Goal: Information Seeking & Learning: Learn about a topic

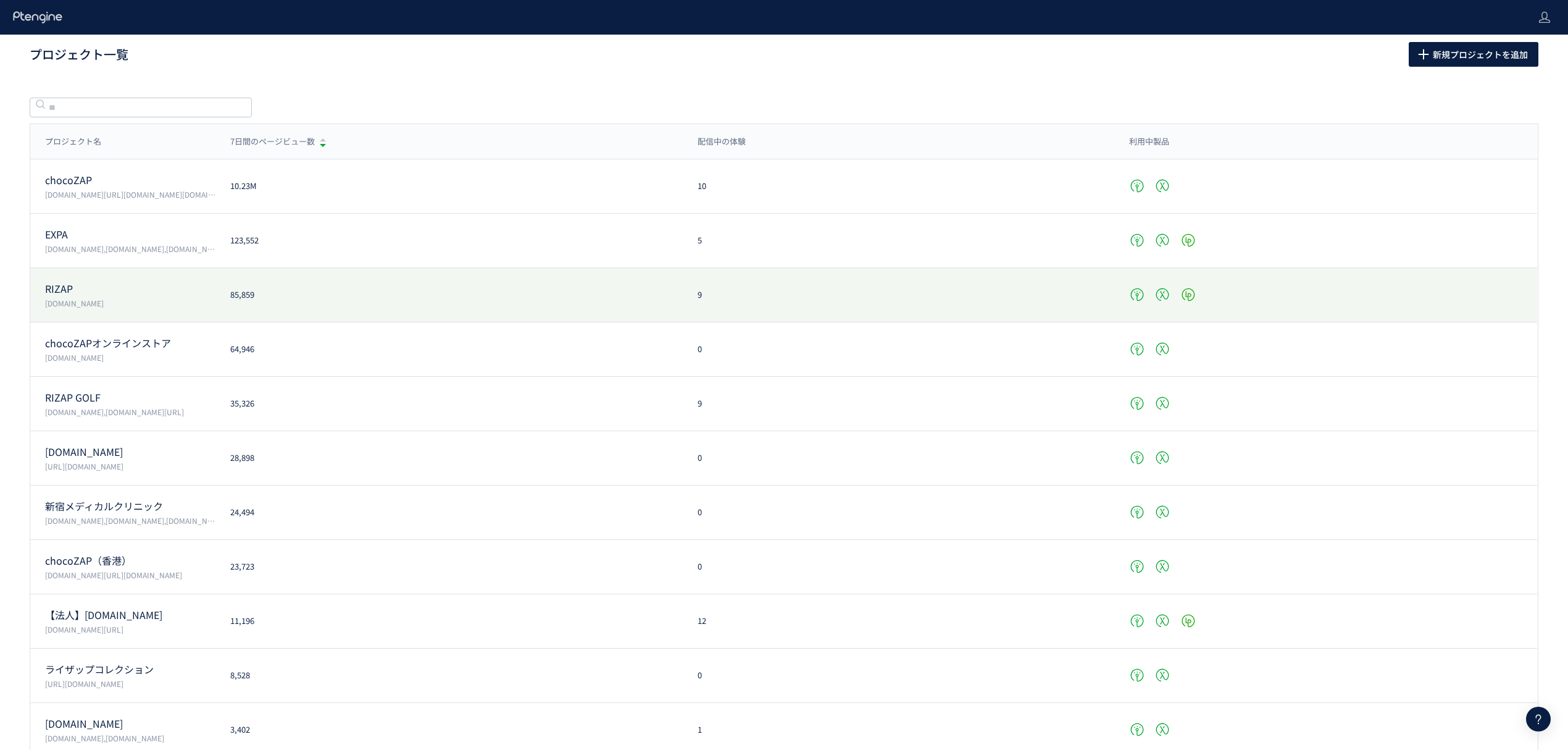
click at [107, 295] on p "RIZAP" at bounding box center [130, 289] width 170 height 14
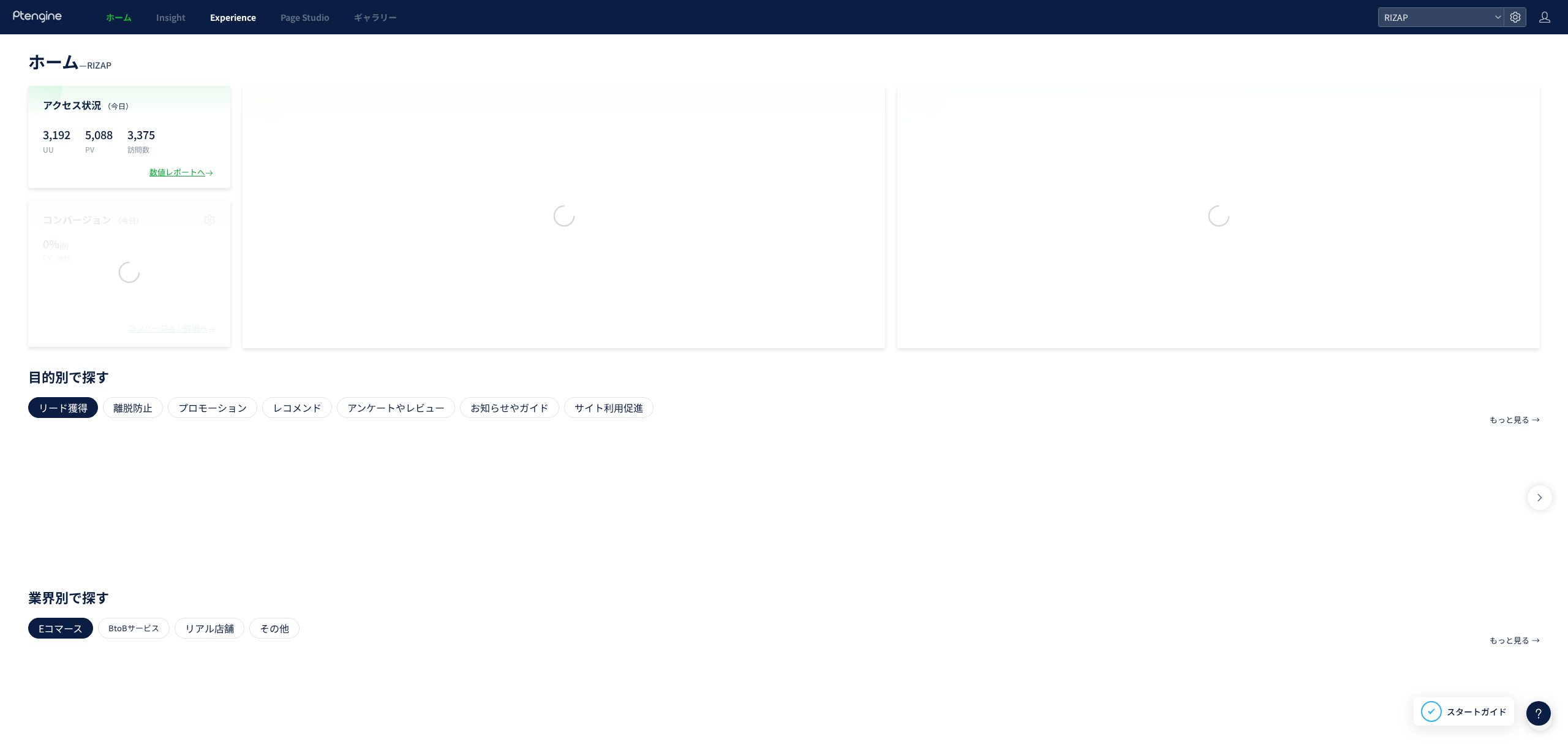
click at [231, 11] on span "Experience" at bounding box center [233, 17] width 46 height 12
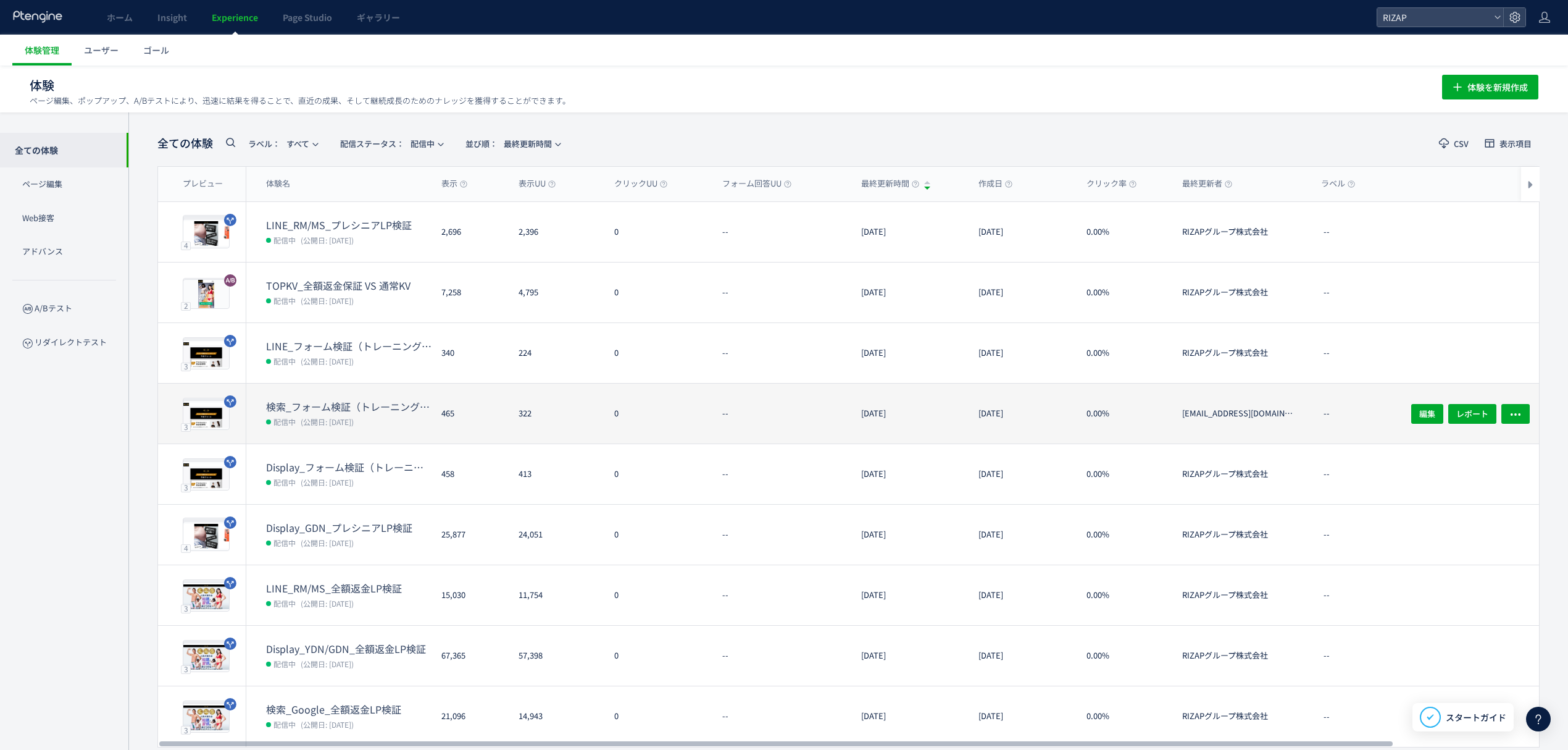
click at [310, 405] on dt "検索_フォーム検証（トレーニング体験なし・オンラインカウンセリング訴求）" at bounding box center [348, 407] width 166 height 14
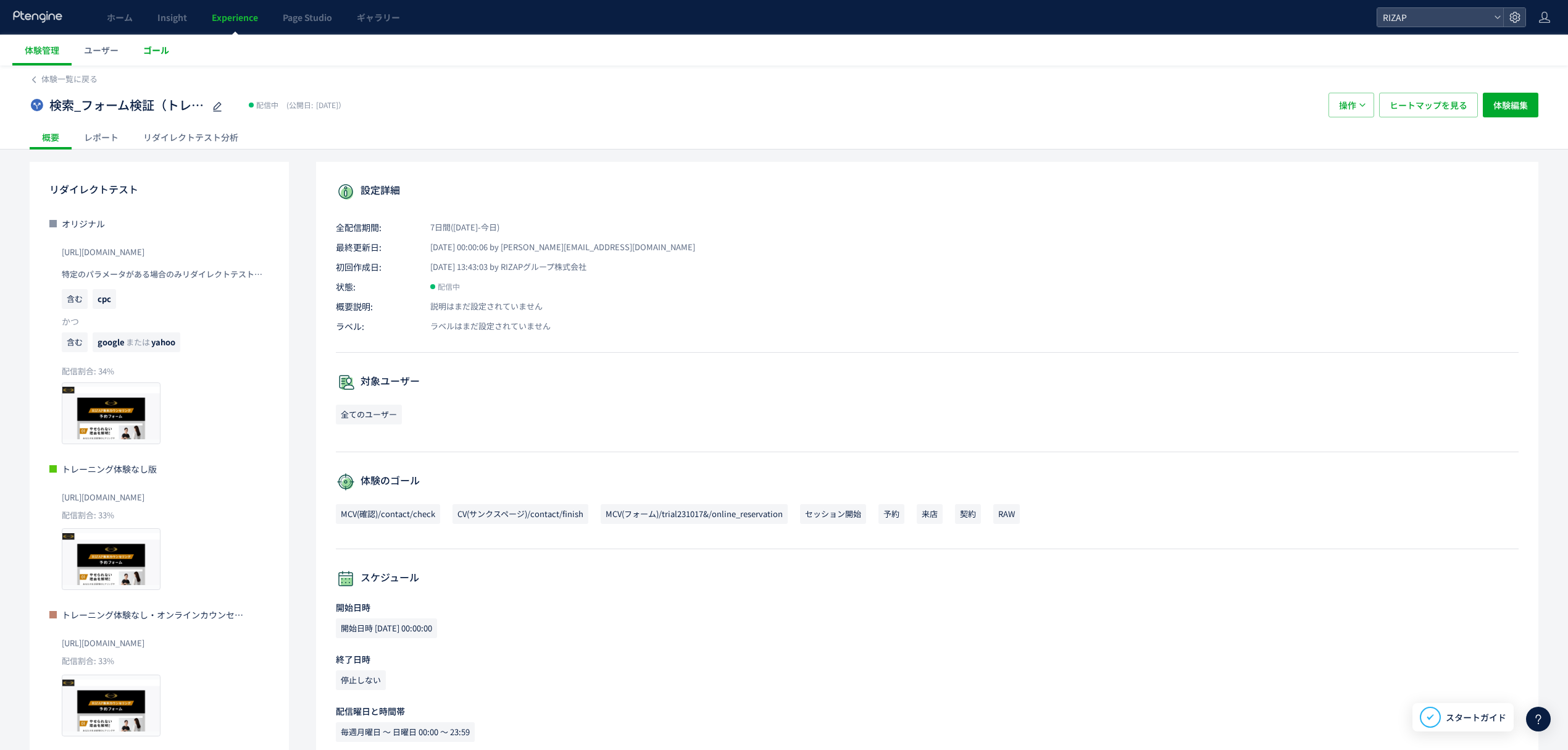
click at [150, 48] on span "ゴール" at bounding box center [156, 50] width 26 height 13
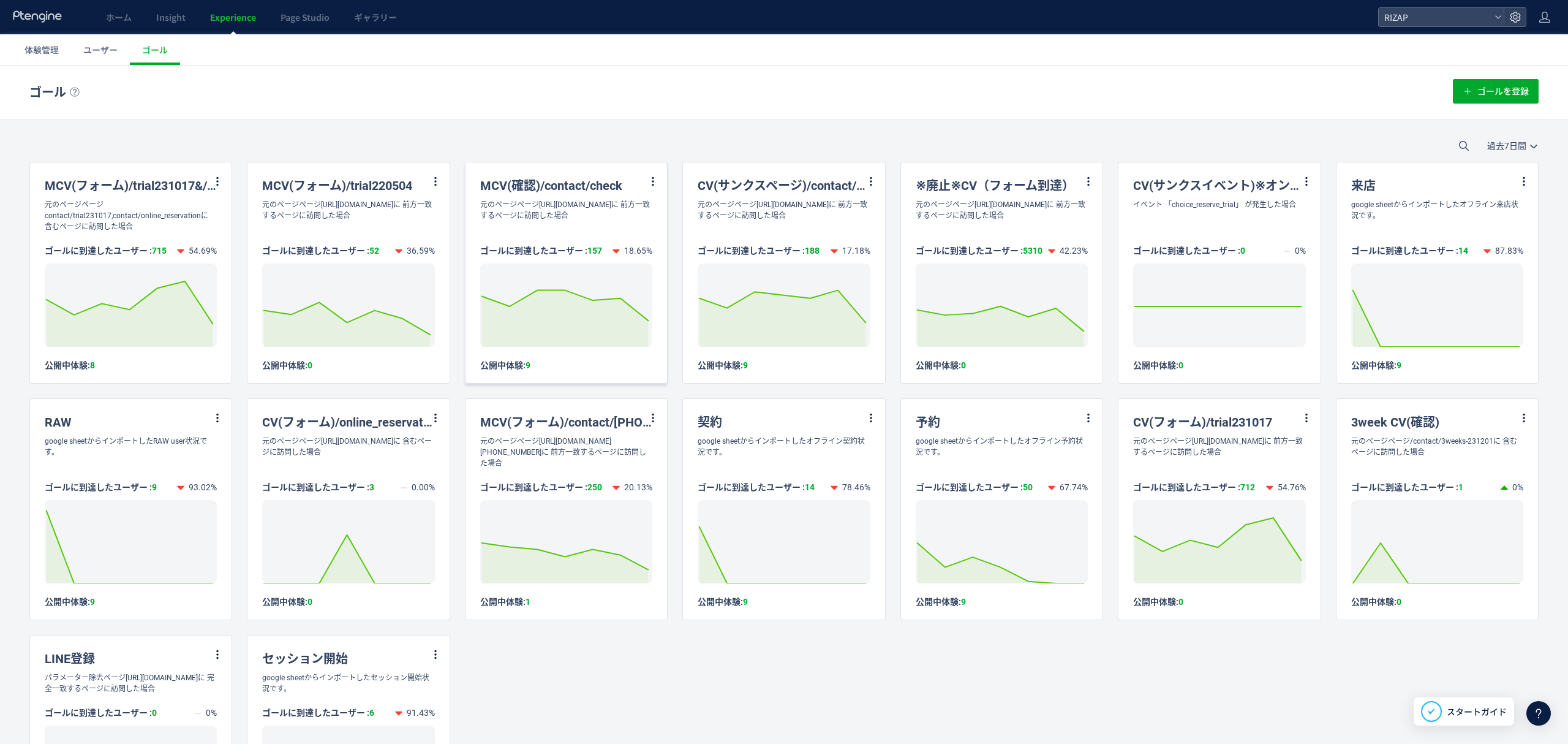
click at [517, 182] on div "MCV(確認)/contact/check" at bounding box center [566, 180] width 202 height 36
click at [539, 209] on div "元のページページ[URL][DOMAIN_NAME]に 前方一致するページに訪問した場合" at bounding box center [566, 210] width 202 height 22
click at [648, 180] on icon at bounding box center [653, 181] width 11 height 11
click at [618, 209] on li "編集" at bounding box center [632, 212] width 42 height 22
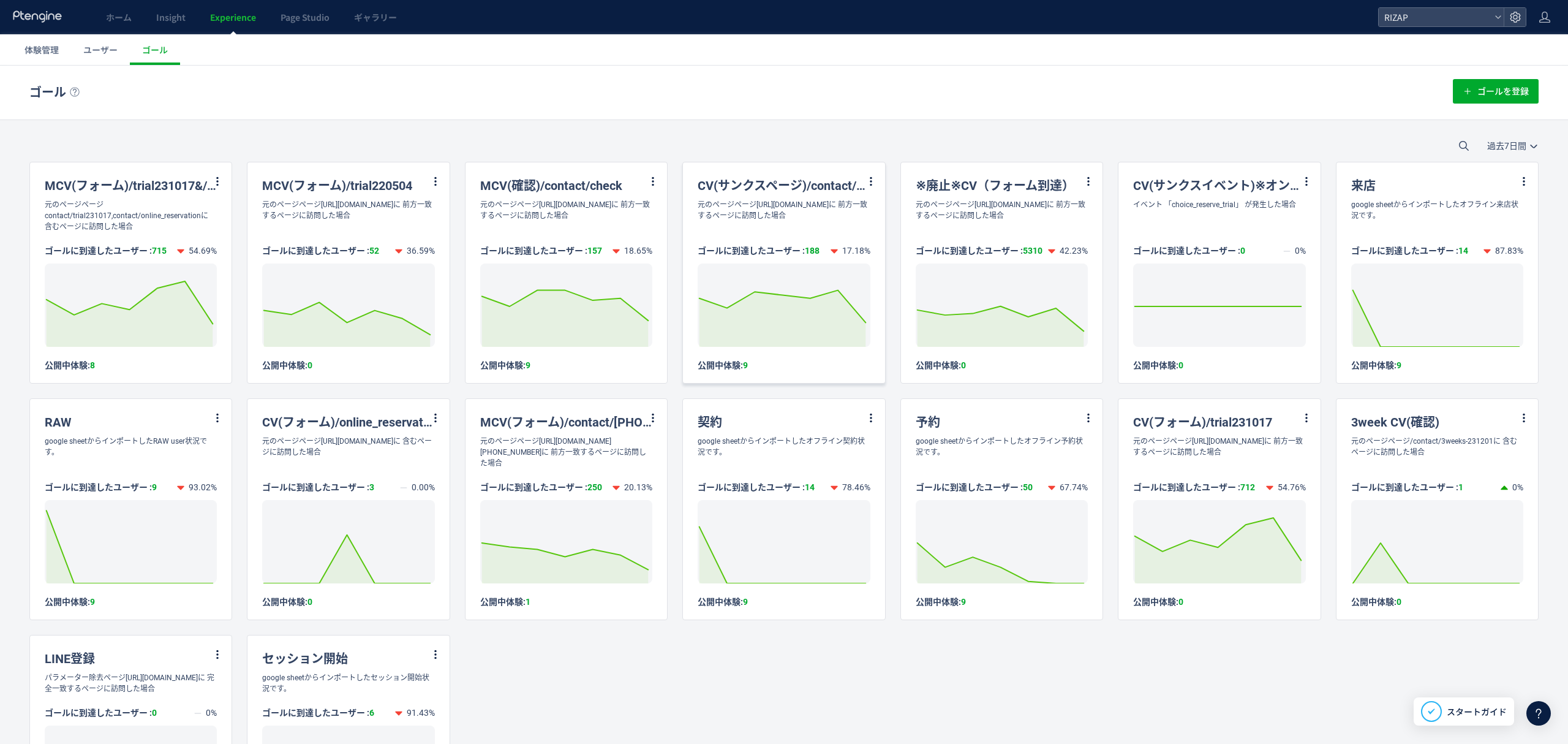
click at [746, 221] on div "元のページページ[URL][DOMAIN_NAME]に 前方一致するページに訪問した場合" at bounding box center [784, 210] width 202 height 22
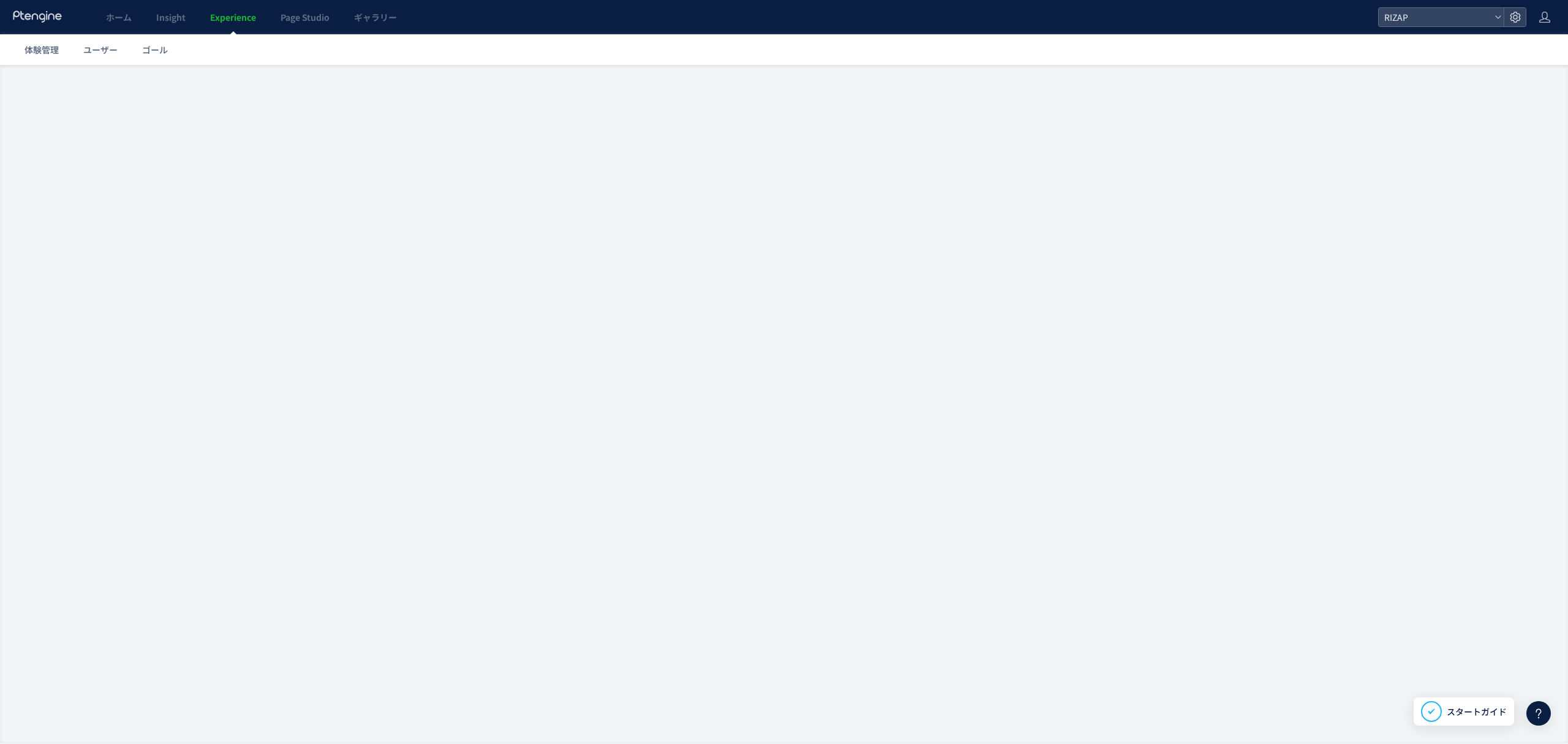
click at [241, 23] on span "Experience" at bounding box center [233, 17] width 46 height 12
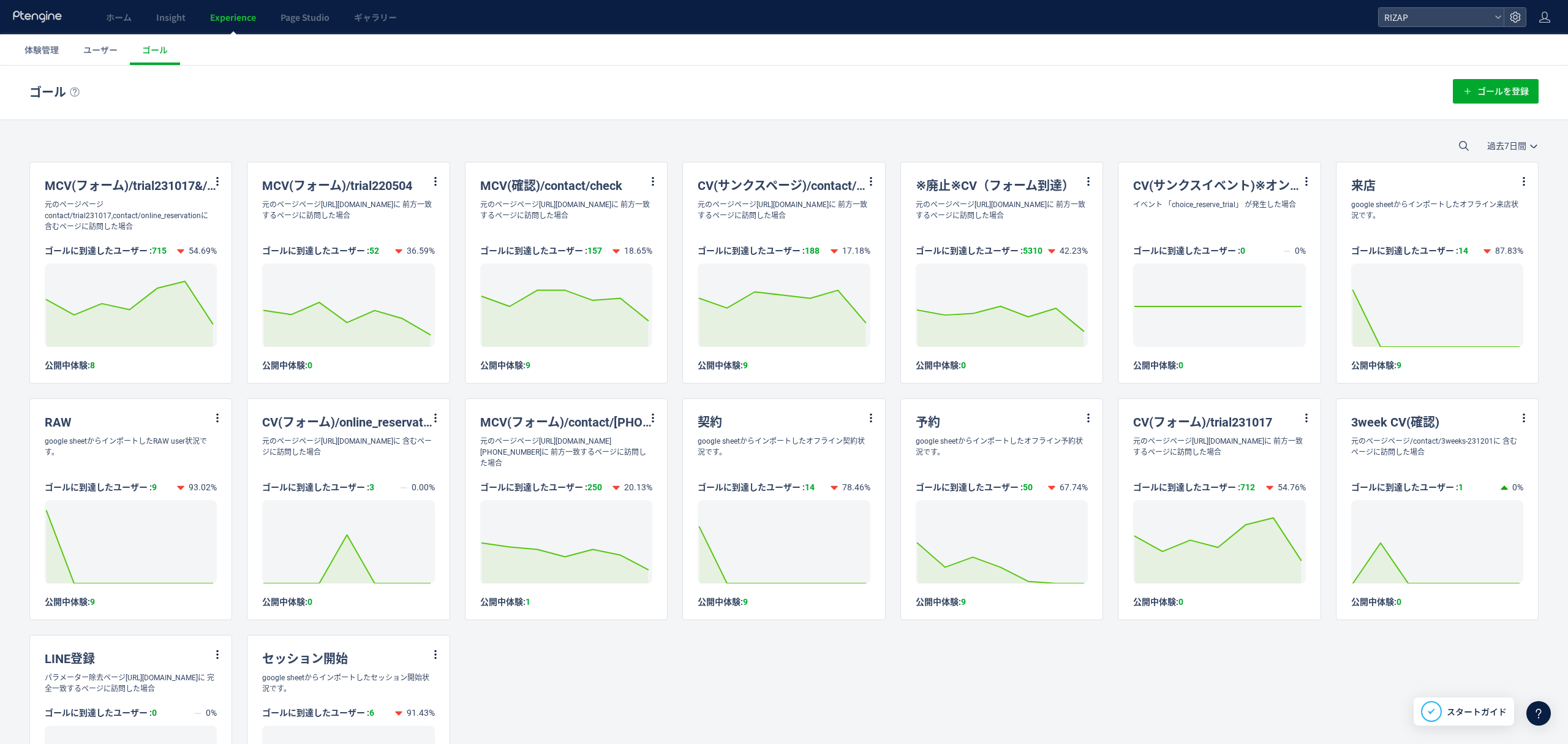
click at [235, 16] on span "Experience" at bounding box center [233, 17] width 46 height 12
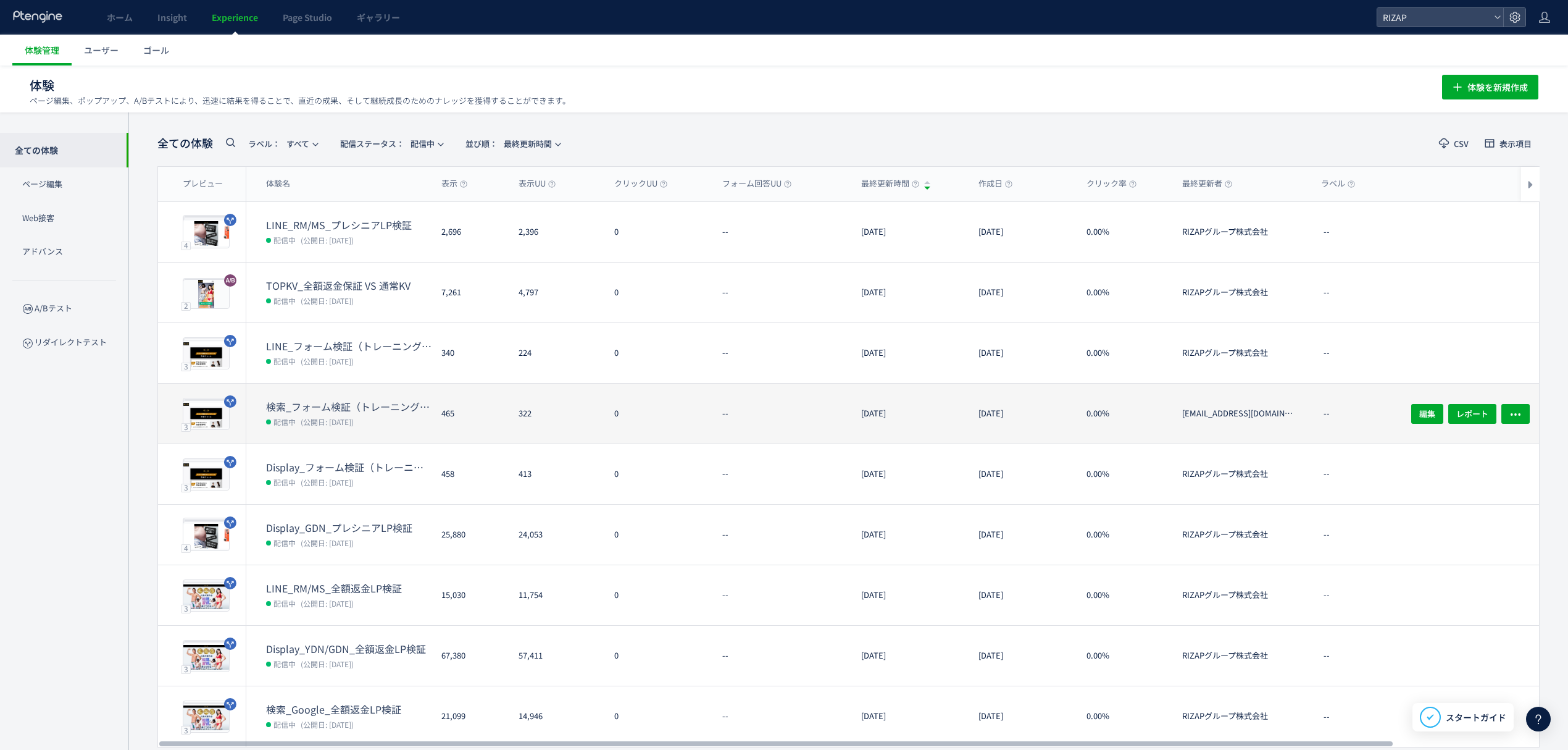
click at [330, 412] on dt "検索_フォーム検証（トレーニング体験なし・オンラインカウンセリング訴求）" at bounding box center [348, 407] width 166 height 14
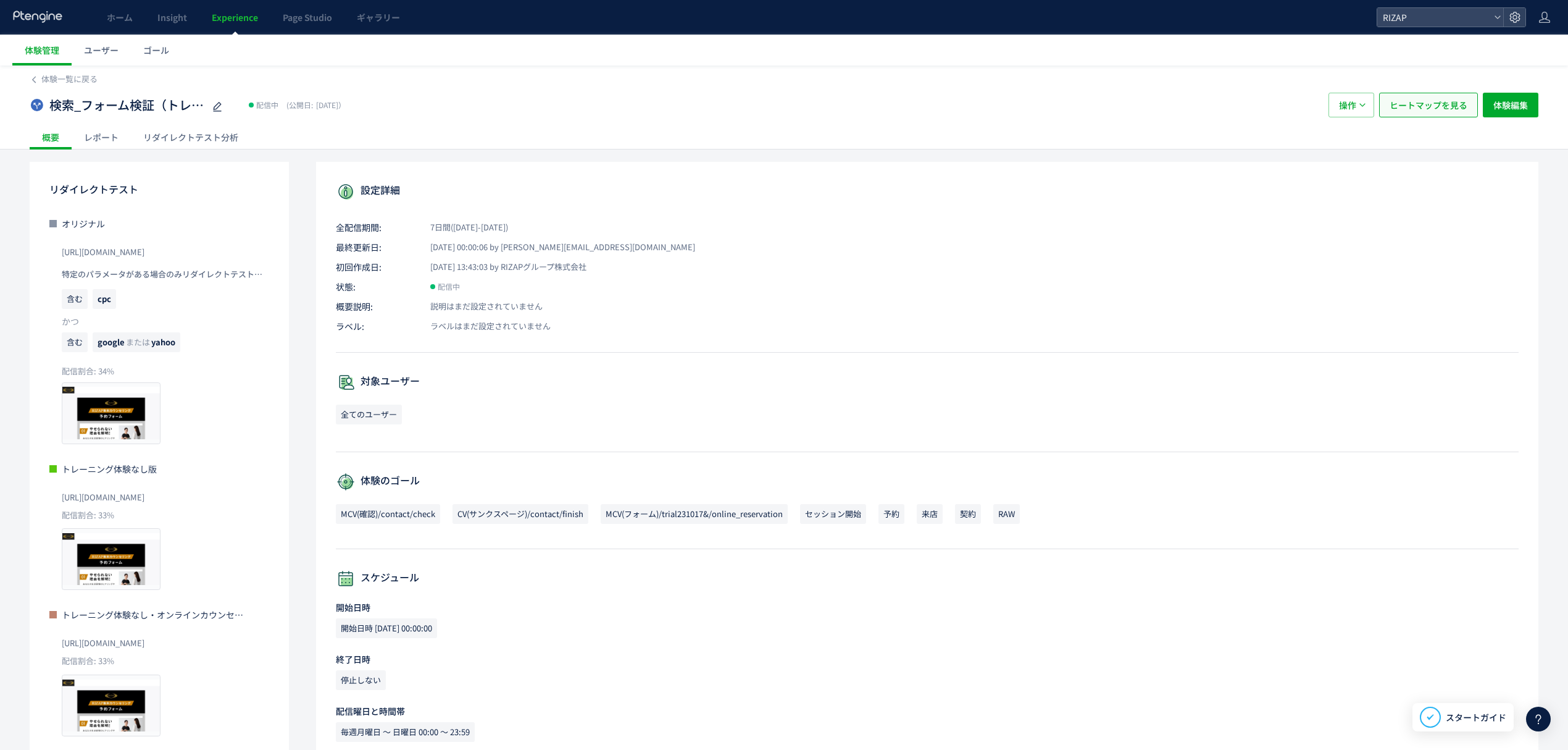
click at [1447, 110] on span "ヒートマップを見る" at bounding box center [1428, 105] width 78 height 25
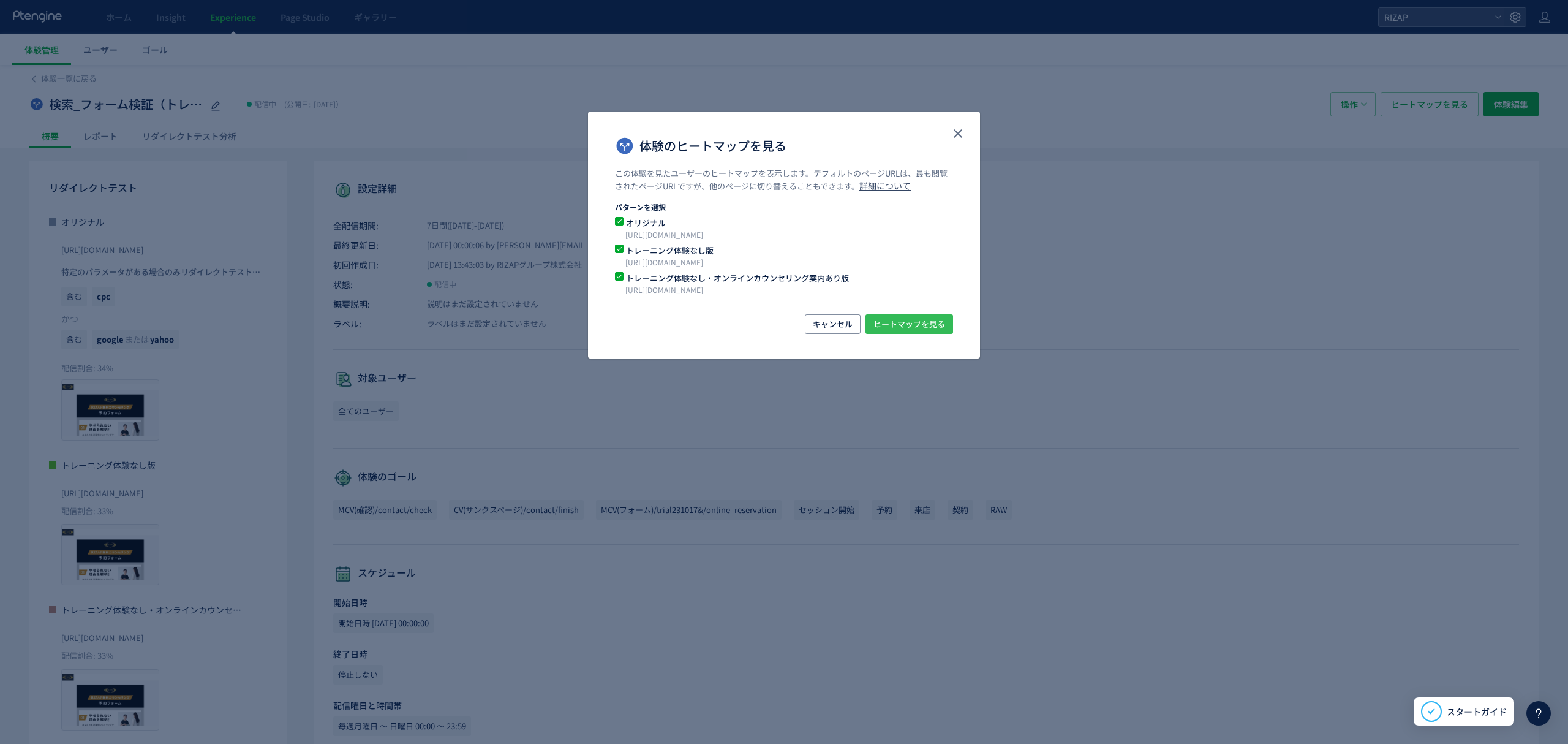
click at [903, 332] on span "ヒートマップを見る" at bounding box center [909, 324] width 72 height 20
click at [953, 135] on icon "close" at bounding box center [958, 133] width 15 height 15
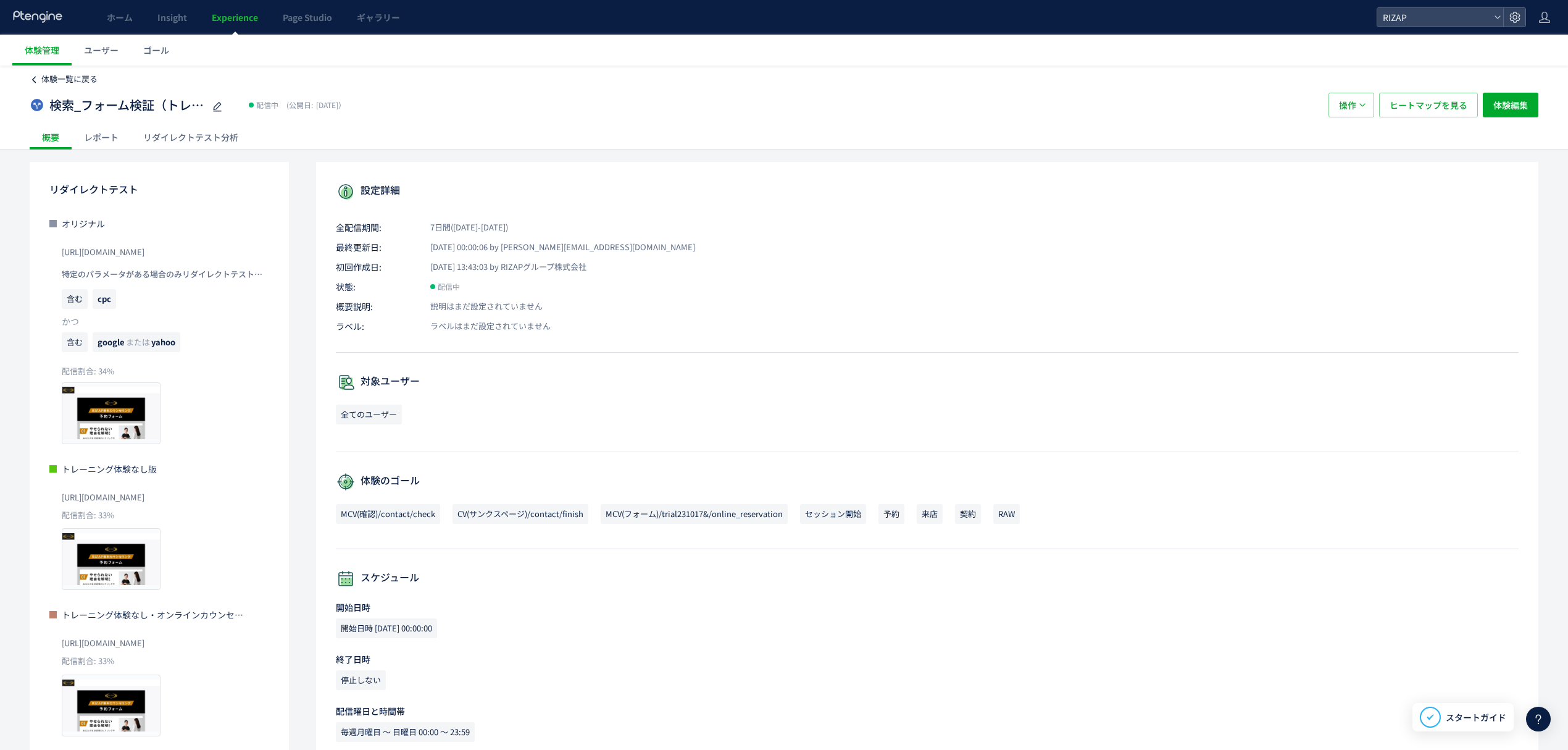
click at [73, 79] on span "体験一覧に戻る" at bounding box center [69, 78] width 56 height 12
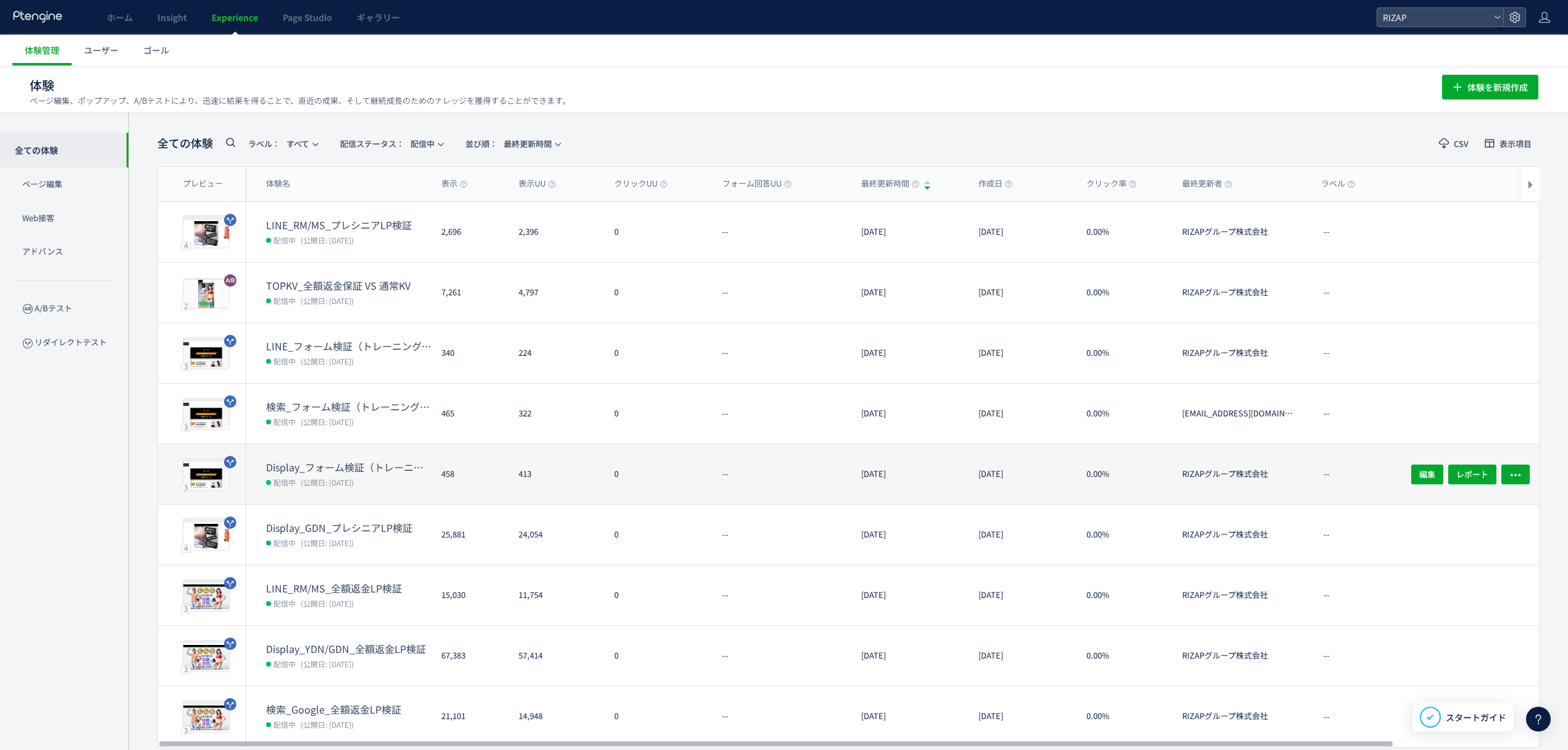
click at [321, 474] on dd "配信中 (公開日: 2025/09/16)" at bounding box center [348, 482] width 166 height 16
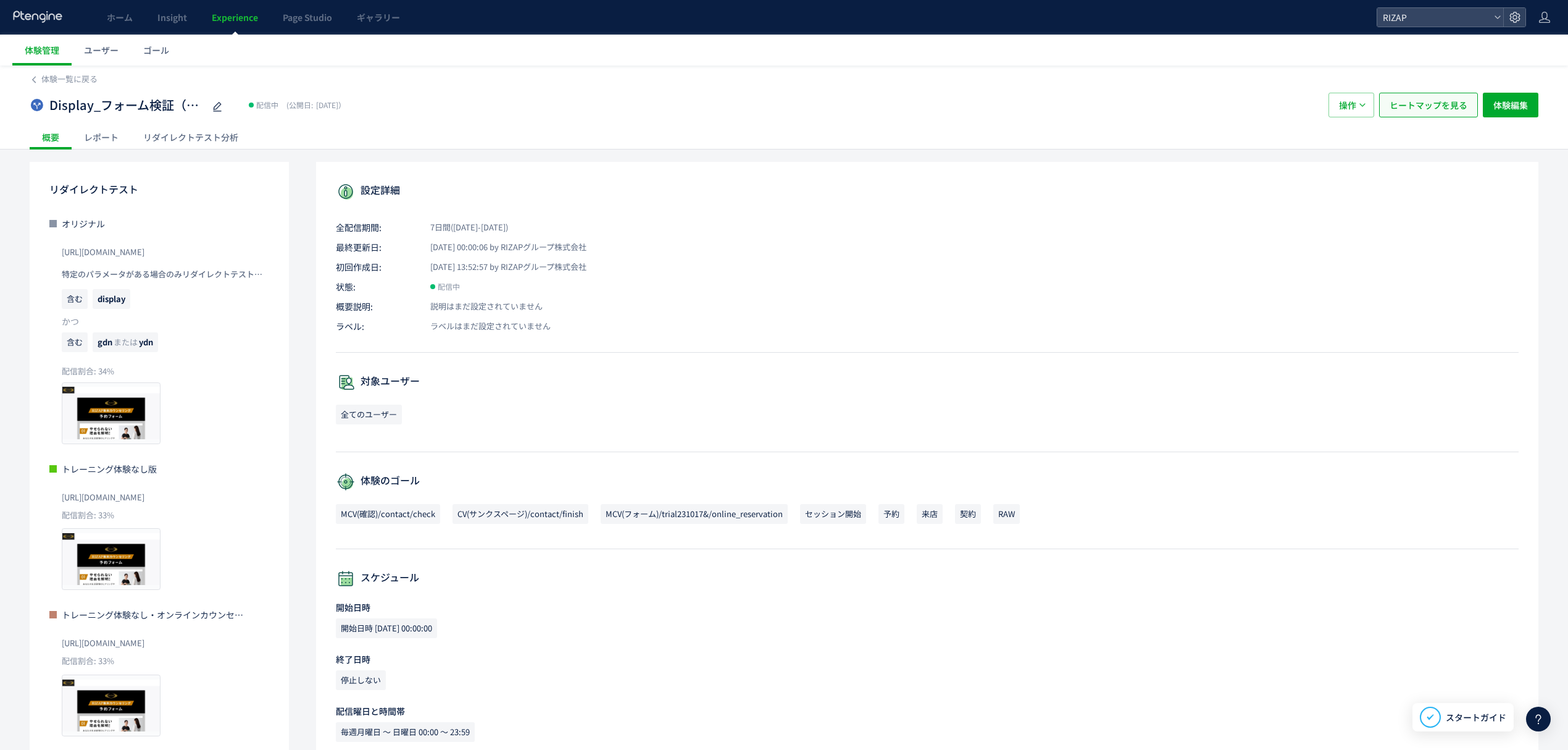
click at [1445, 110] on span "ヒートマップを見る" at bounding box center [1428, 105] width 78 height 25
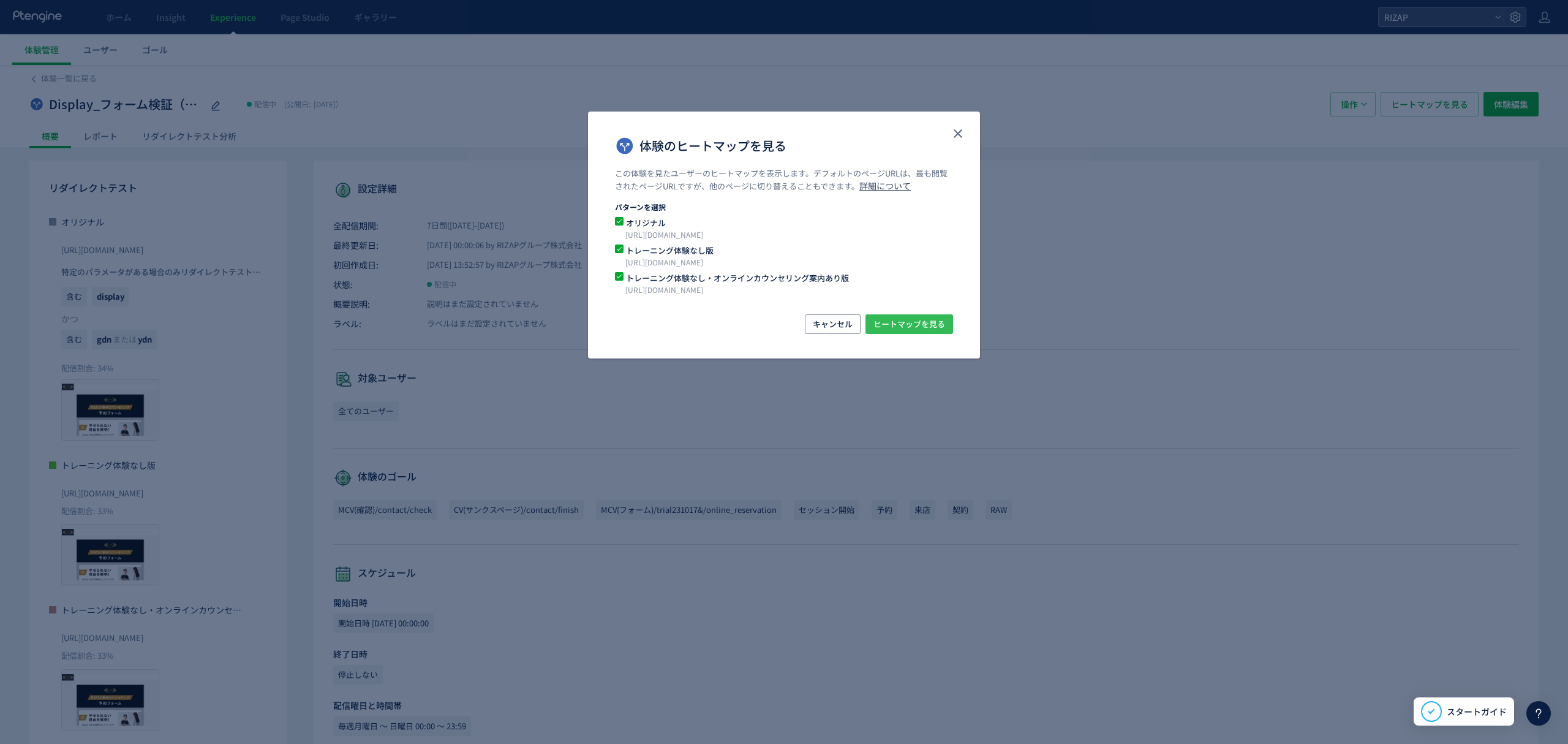
click at [903, 326] on span "ヒートマップを見る" at bounding box center [909, 324] width 72 height 20
click at [949, 140] on button "close" at bounding box center [958, 133] width 20 height 20
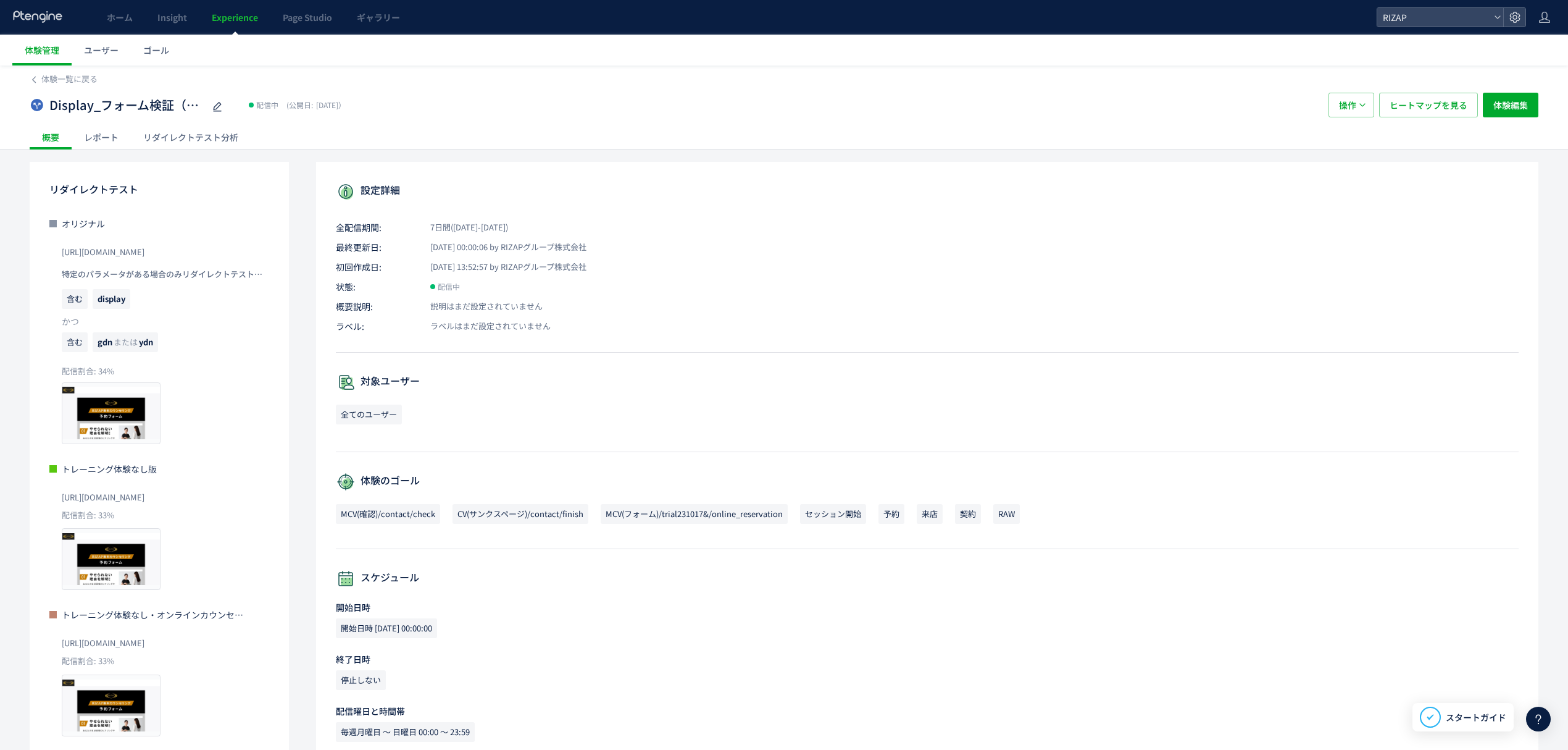
click at [971, 133] on div "概要 レポート リダイレクトテスト分析" at bounding box center [784, 136] width 1509 height 24
click at [60, 74] on span "体験一覧に戻る" at bounding box center [69, 78] width 56 height 12
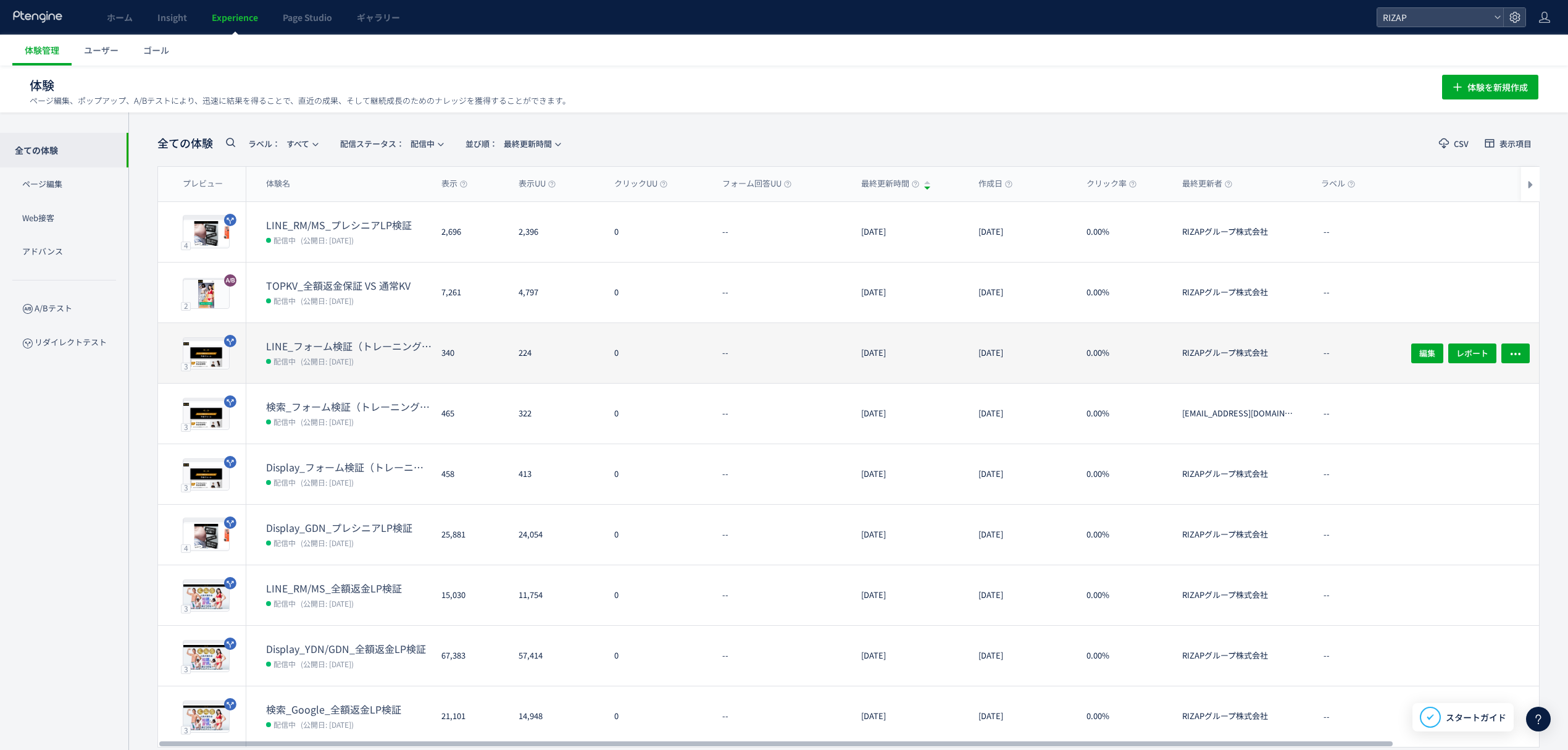
click at [313, 353] on dd "配信中 (公開日: 2025/09/16)" at bounding box center [348, 361] width 166 height 16
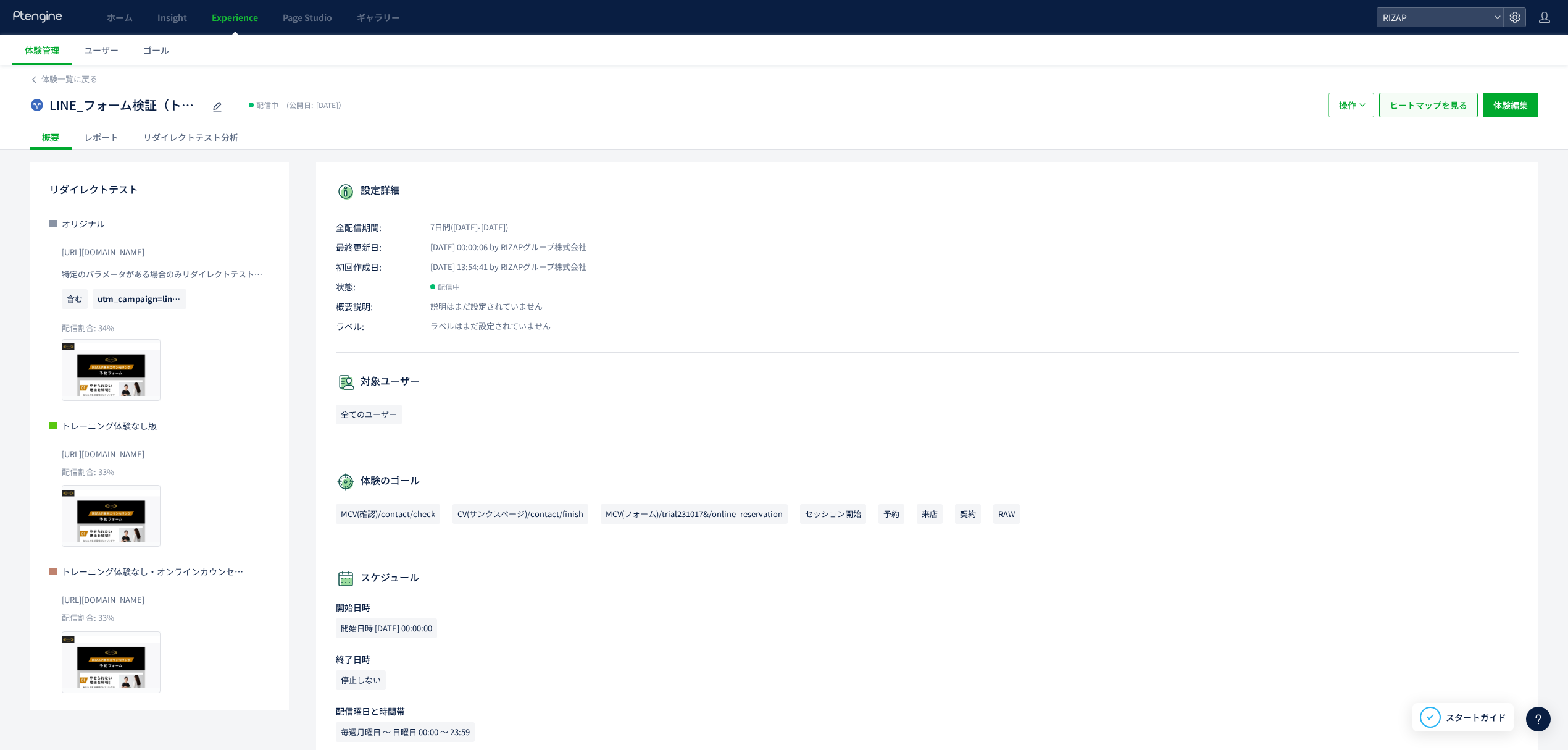
click at [1441, 109] on span "ヒートマップを見る" at bounding box center [1428, 105] width 78 height 25
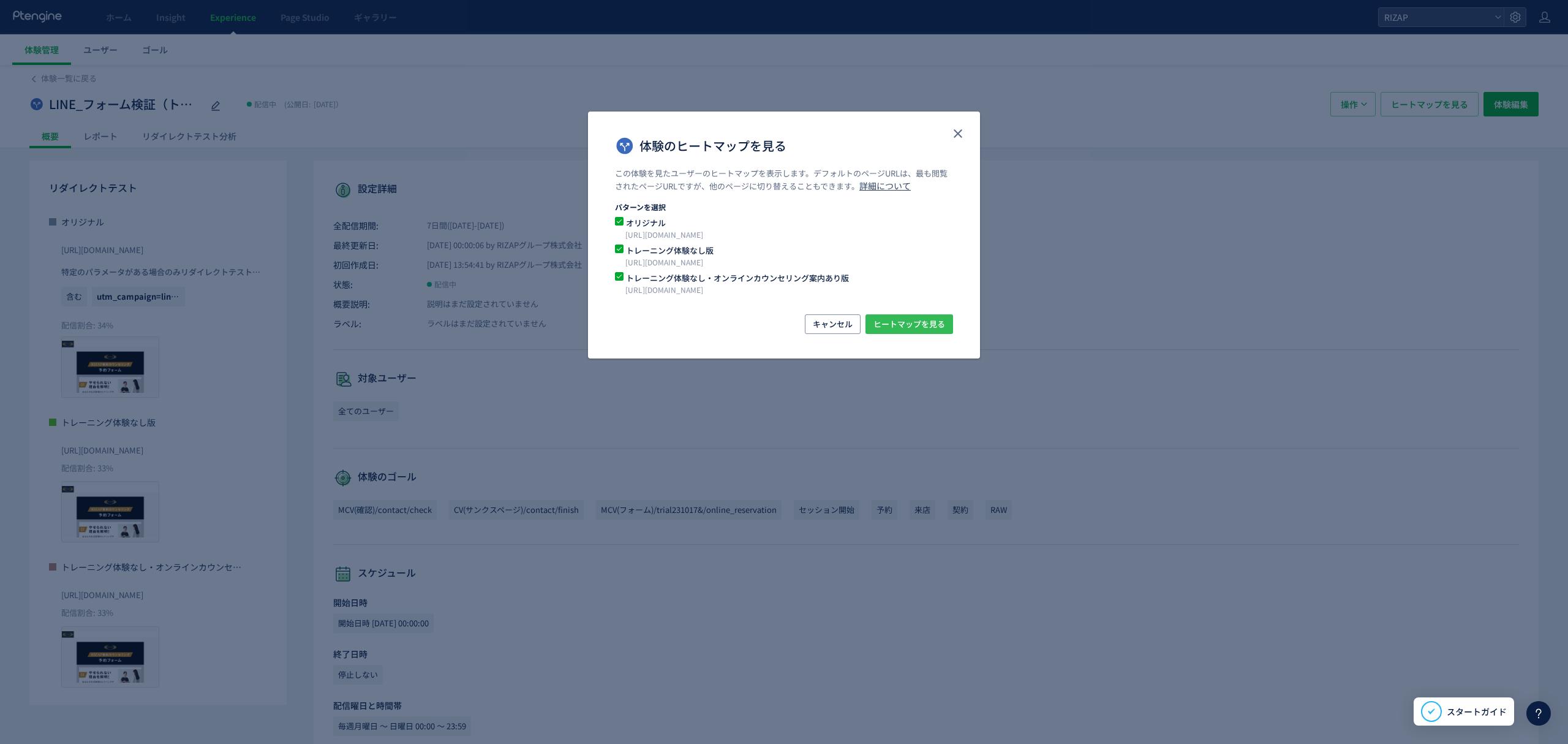
click at [943, 326] on span "ヒートマップを見る" at bounding box center [909, 324] width 72 height 20
